Goal: Find contact information: Find contact information

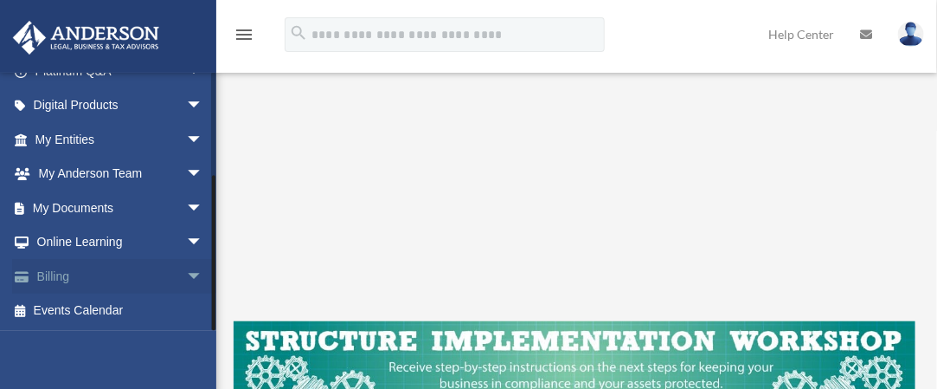
scroll to position [346, 0]
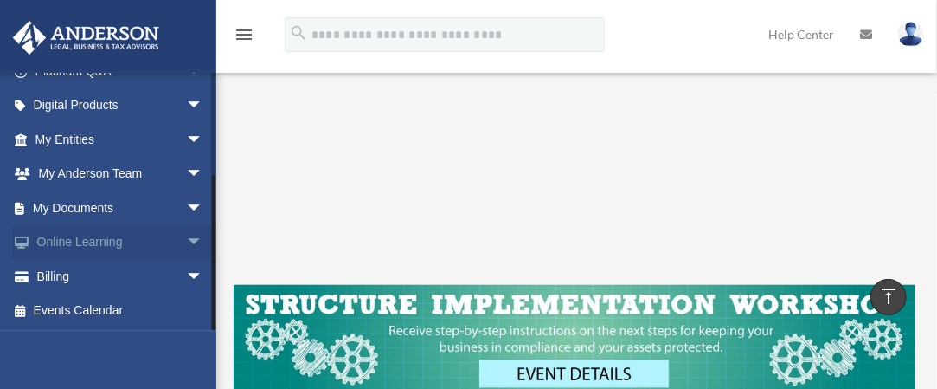
click at [186, 235] on span "arrow_drop_down" at bounding box center [203, 242] width 35 height 35
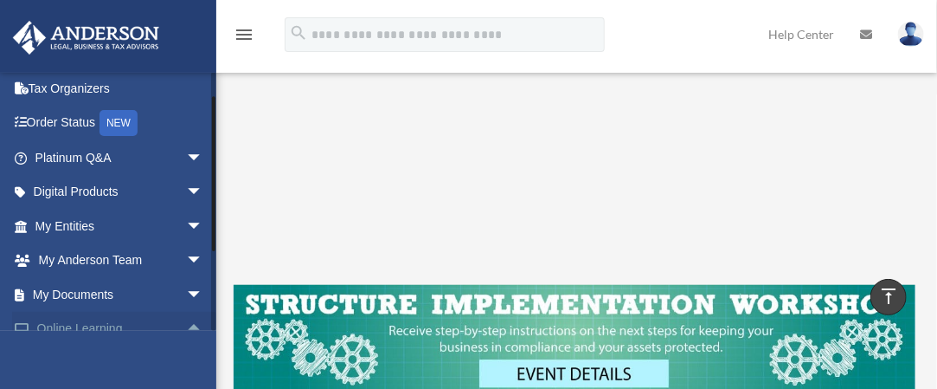
scroll to position [0, 0]
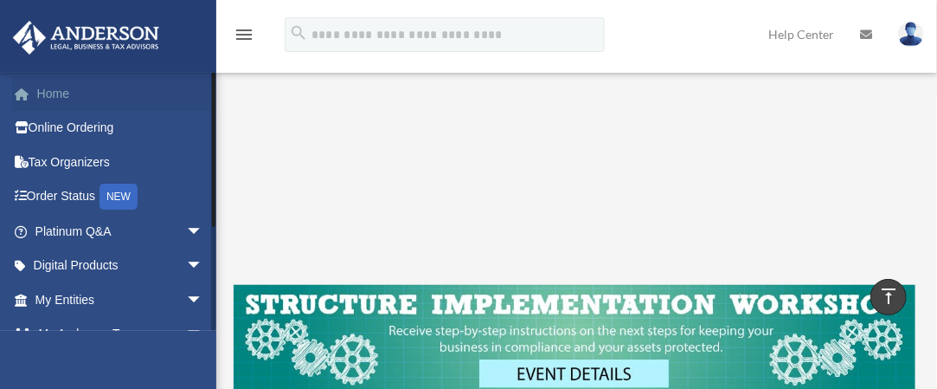
click at [64, 93] on link "Home" at bounding box center [120, 93] width 217 height 35
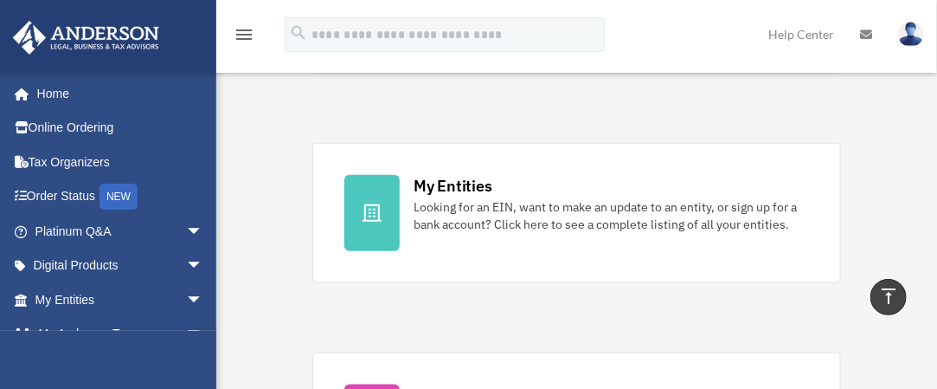
scroll to position [433, 0]
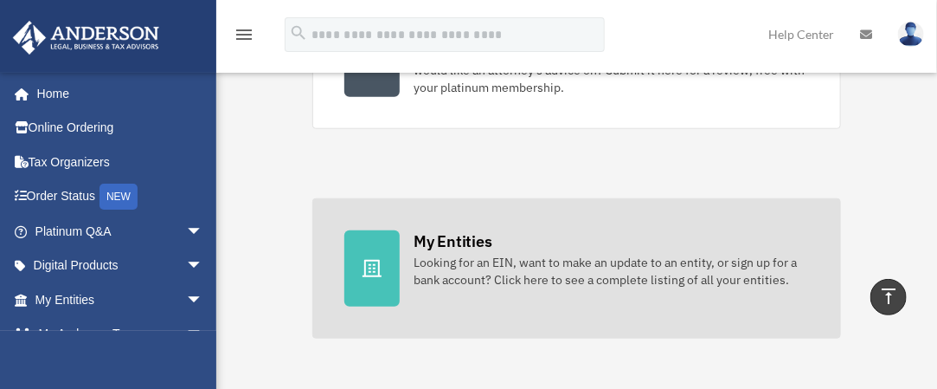
click at [377, 252] on div at bounding box center [371, 268] width 55 height 76
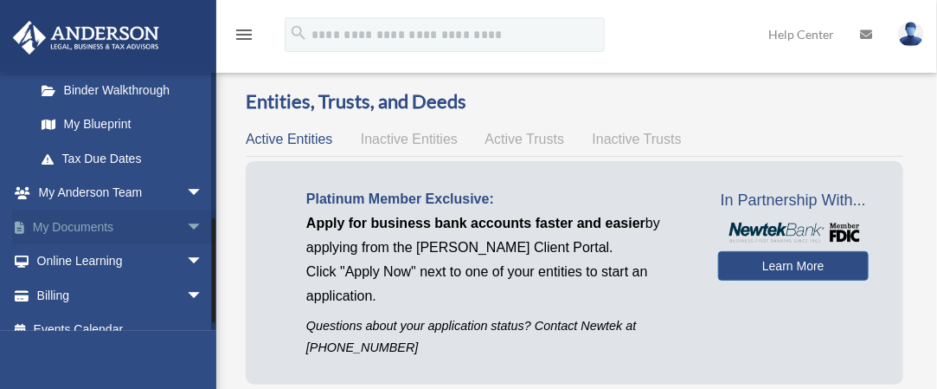
scroll to position [365, 0]
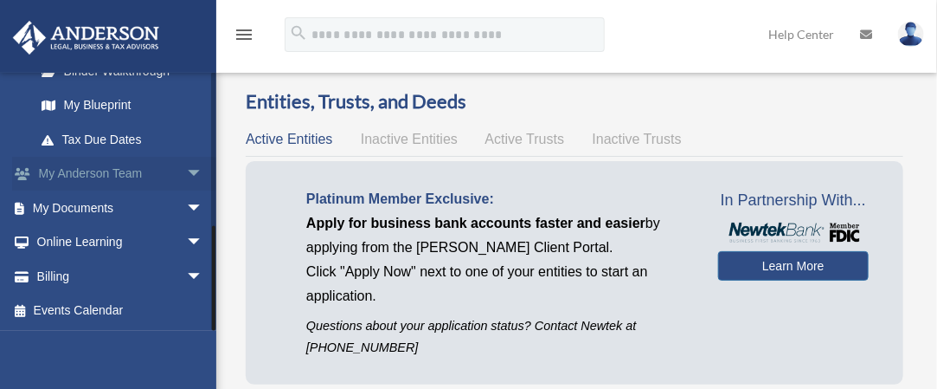
click at [186, 174] on span "arrow_drop_down" at bounding box center [203, 174] width 35 height 35
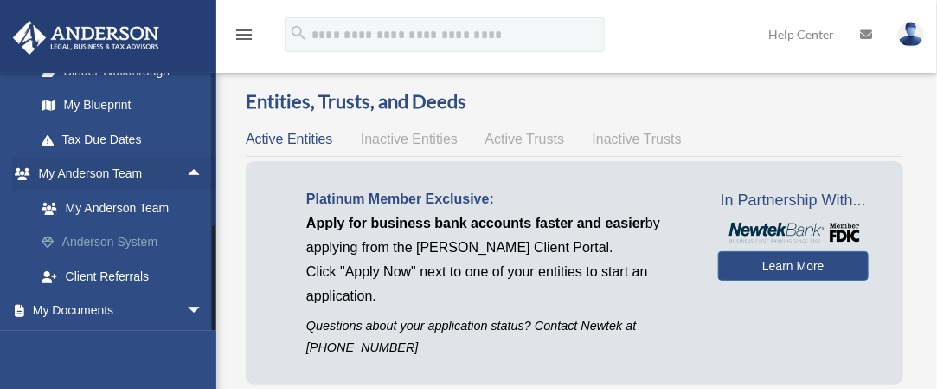
click at [128, 237] on link "Anderson System" at bounding box center [126, 242] width 205 height 35
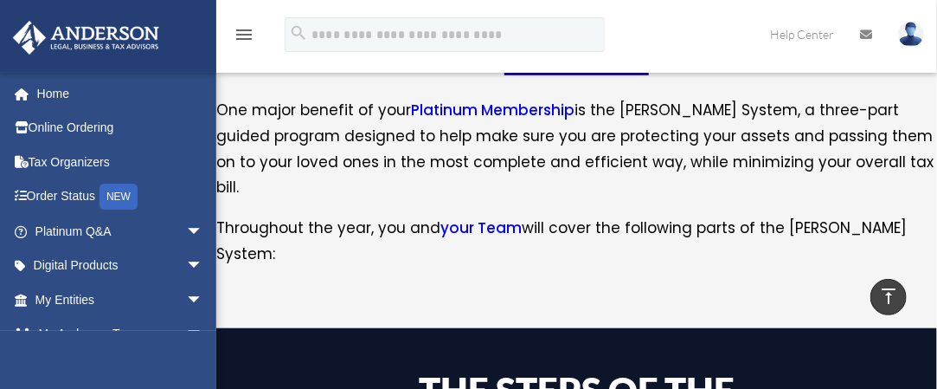
scroll to position [298, 0]
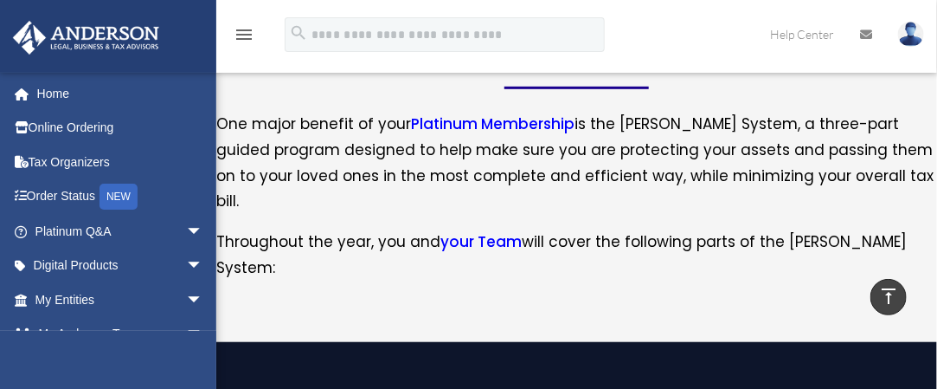
click at [486, 231] on link "your Team" at bounding box center [480, 245] width 81 height 29
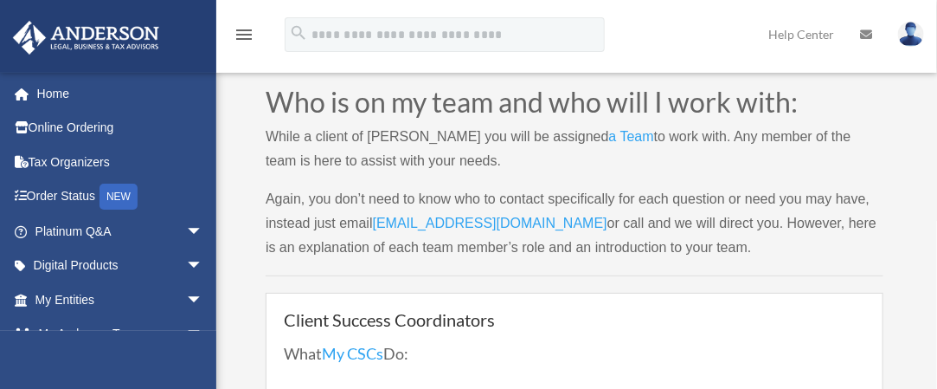
click at [466, 219] on link "myteam@andersonadvisors.com" at bounding box center [490, 226] width 235 height 23
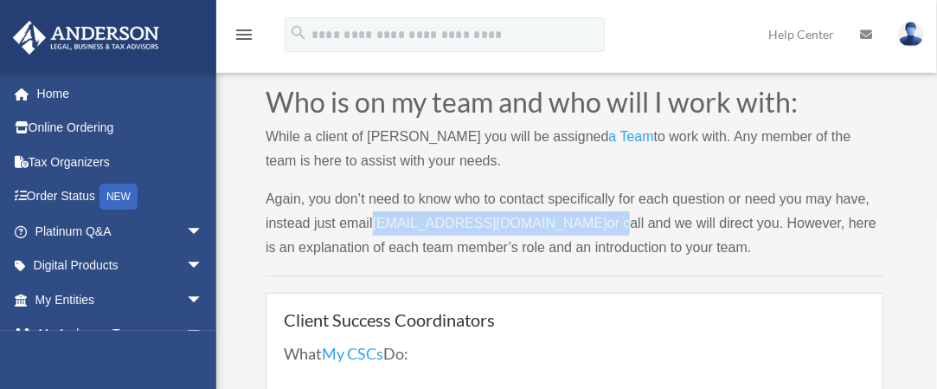
drag, startPoint x: 392, startPoint y: 222, endPoint x: 601, endPoint y: 217, distance: 209.5
click at [601, 217] on p "Again, you don’t need to know who to contact specifically for each question or …" at bounding box center [575, 223] width 618 height 73
click at [460, 227] on link "myteam@andersonadvisors.com" at bounding box center [490, 226] width 235 height 23
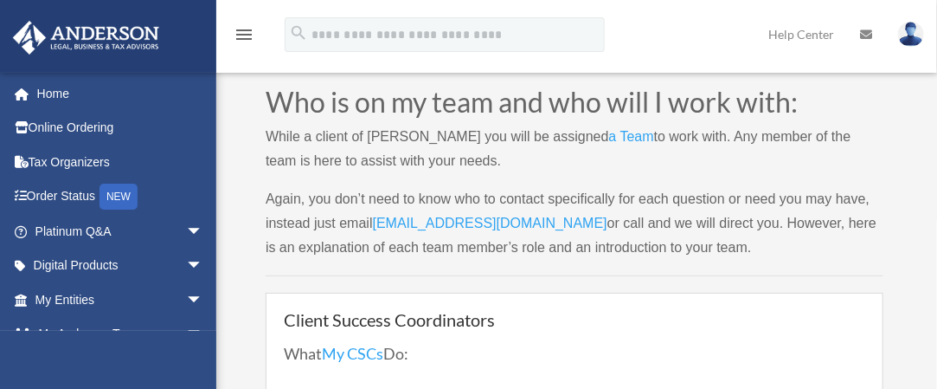
click at [551, 292] on div "Who is on my team and who will I work with: While a client of Anderson you will…" at bounding box center [575, 378] width 618 height 581
drag, startPoint x: 376, startPoint y: 214, endPoint x: 410, endPoint y: 222, distance: 35.7
click at [408, 222] on p "Again, you don’t need to know who to contact specifically for each question or …" at bounding box center [575, 223] width 618 height 73
drag, startPoint x: 442, startPoint y: 214, endPoint x: 393, endPoint y: 285, distance: 86.4
click at [393, 285] on div "Who is on my team and who will I work with: While a client of Anderson you will…" at bounding box center [575, 378] width 618 height 581
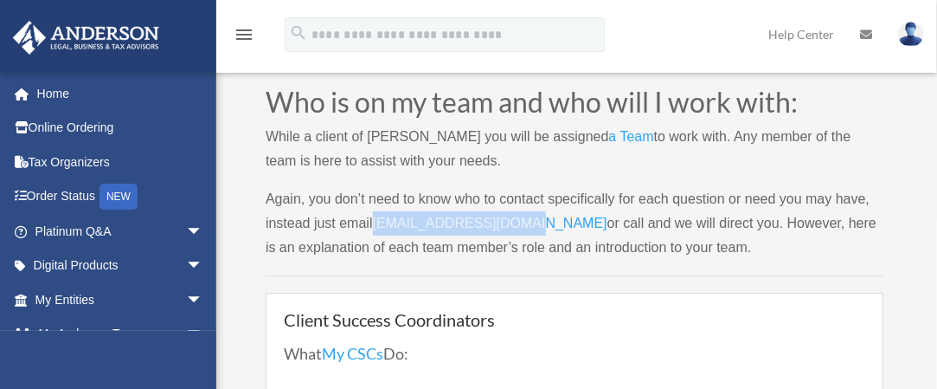
drag, startPoint x: 376, startPoint y: 223, endPoint x: 556, endPoint y: 227, distance: 180.0
click at [556, 227] on p "Again, you don’t need to know who to contact specifically for each question or …" at bounding box center [575, 223] width 618 height 73
drag, startPoint x: 586, startPoint y: 223, endPoint x: 383, endPoint y: 215, distance: 202.7
click at [383, 215] on p "Again, you don’t need to know who to contact specifically for each question or …" at bounding box center [575, 223] width 618 height 73
click at [382, 219] on link "myteam@andersonadvisors.com" at bounding box center [490, 226] width 235 height 23
